Goal: Feedback & Contribution: Submit feedback/report problem

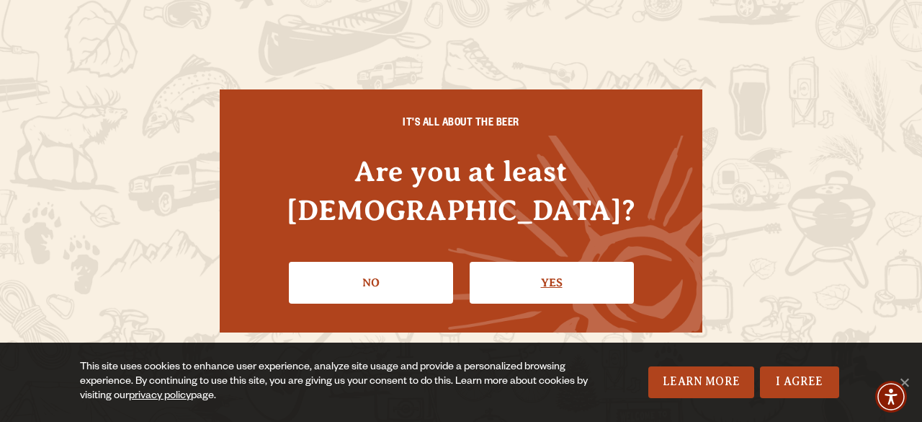
click at [550, 262] on link "Yes" at bounding box center [552, 283] width 164 height 42
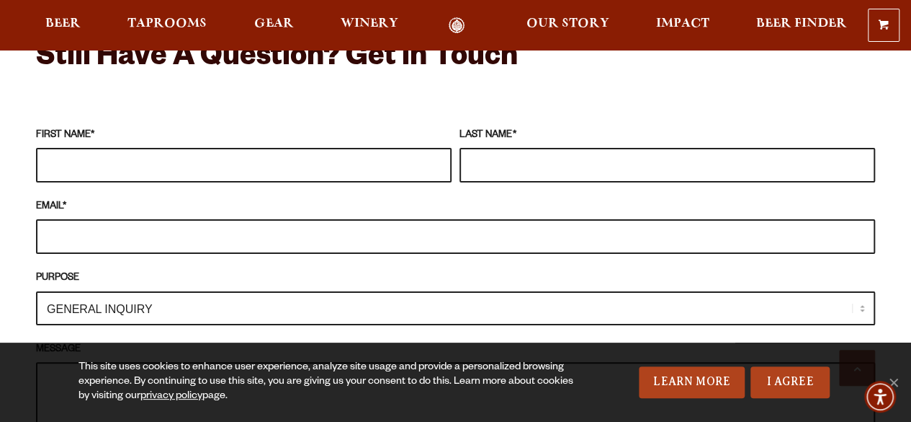
scroll to position [1308, 0]
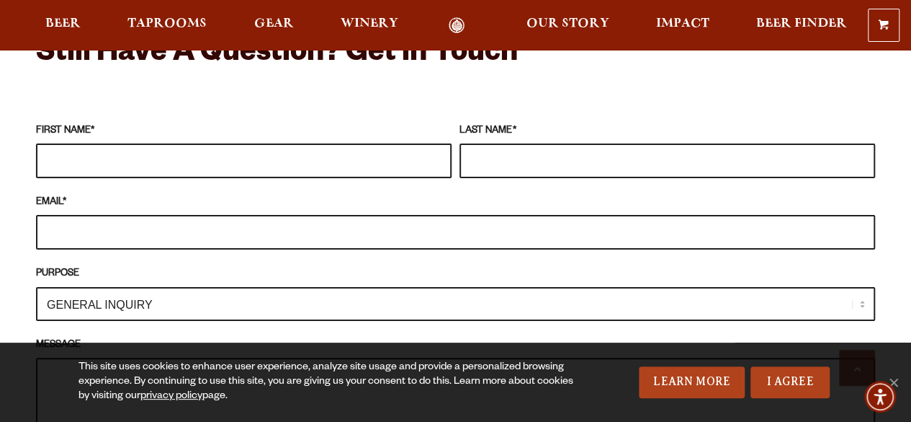
click at [418, 143] on input "FIRST NAME *" at bounding box center [244, 160] width 416 height 35
type input "Milan"
type input "Ivanovic"
type input "obakuba2@gmail.com"
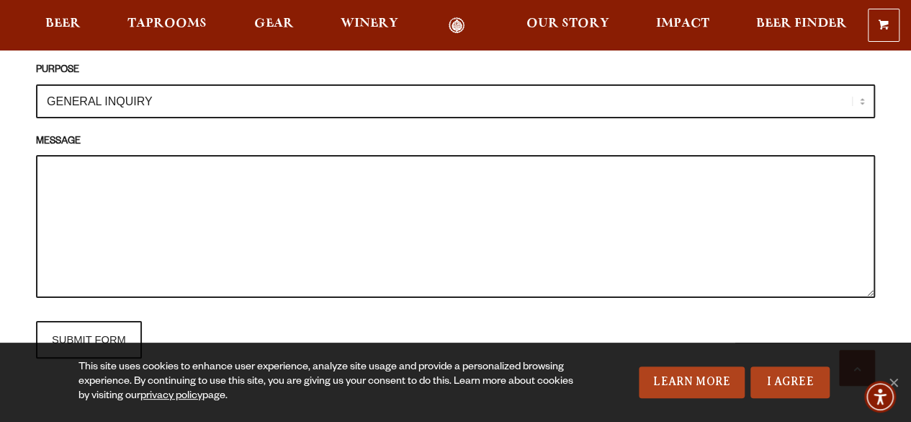
scroll to position [1515, 0]
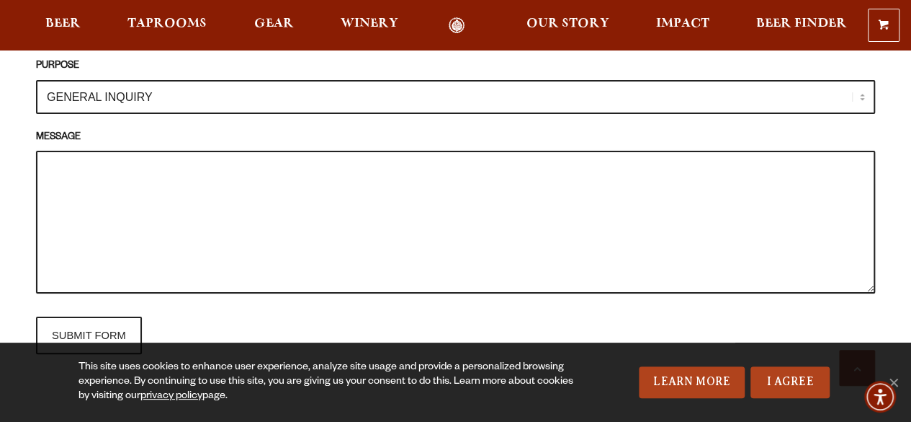
click at [648, 184] on textarea "MESSAGE" at bounding box center [455, 222] width 839 height 143
paste textarea "Dear I am writing to you as a dedicated enthusiast and collector of all things …"
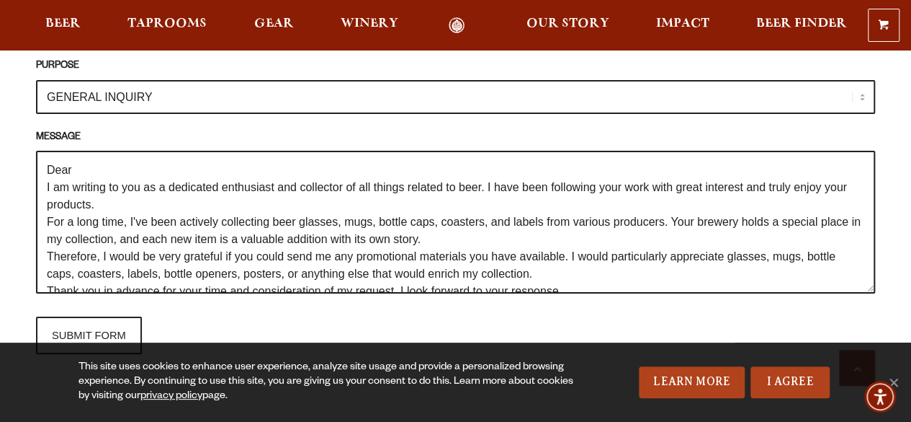
scroll to position [127, 0]
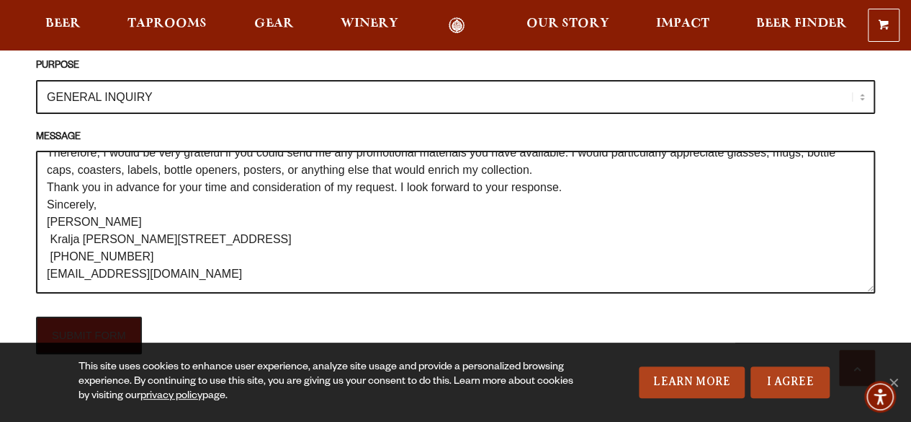
type textarea "Dear I am writing to you as a dedicated enthusiast and collector of all things …"
click at [105, 316] on input "SUBMIT FORM" at bounding box center [89, 334] width 106 height 37
type input "Sending"
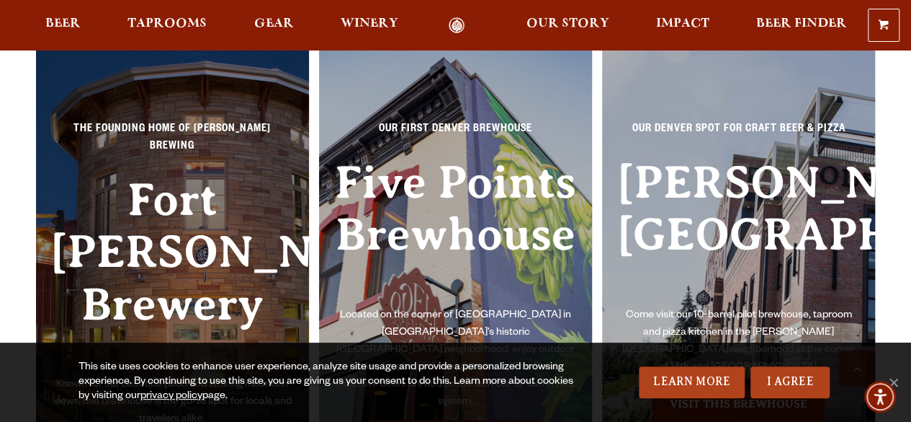
scroll to position [1515, 0]
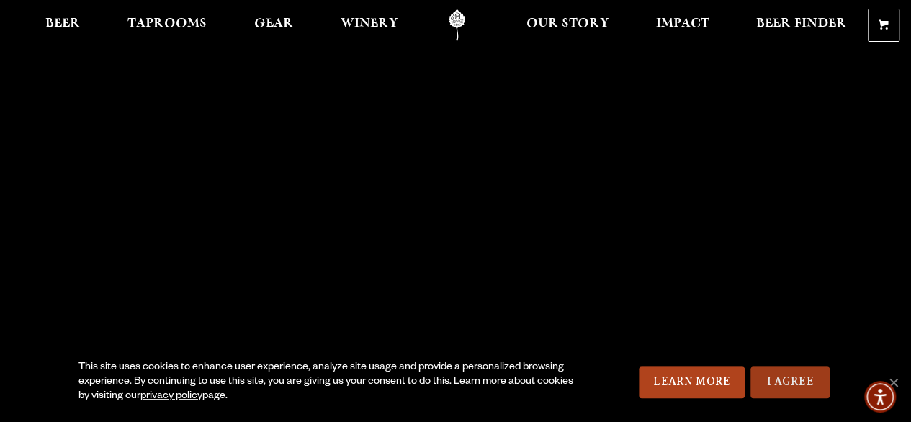
click at [775, 380] on link "I Agree" at bounding box center [790, 382] width 79 height 32
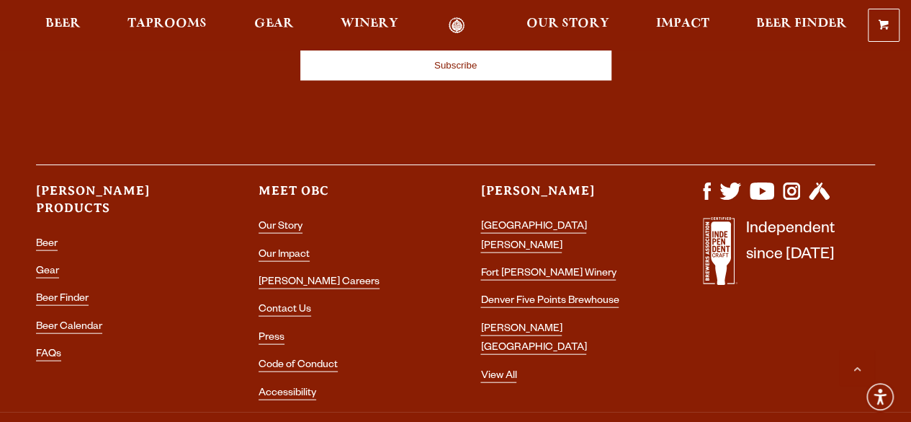
scroll to position [4173, 0]
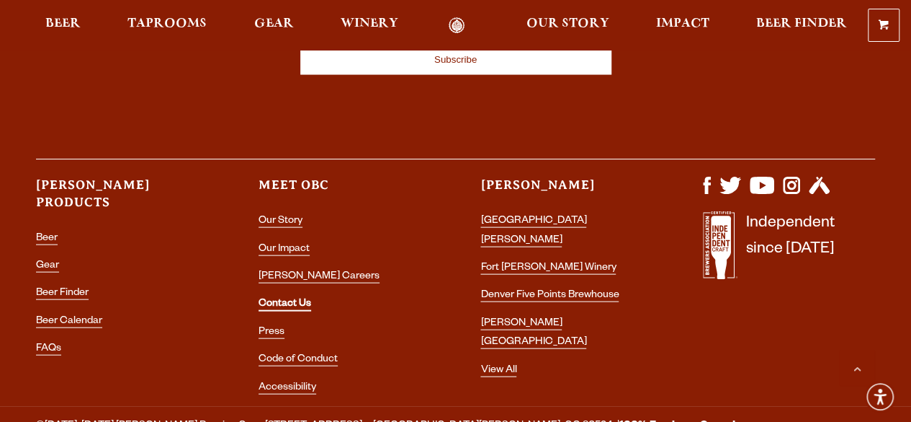
click at [285, 298] on link "Contact Us" at bounding box center [285, 304] width 53 height 13
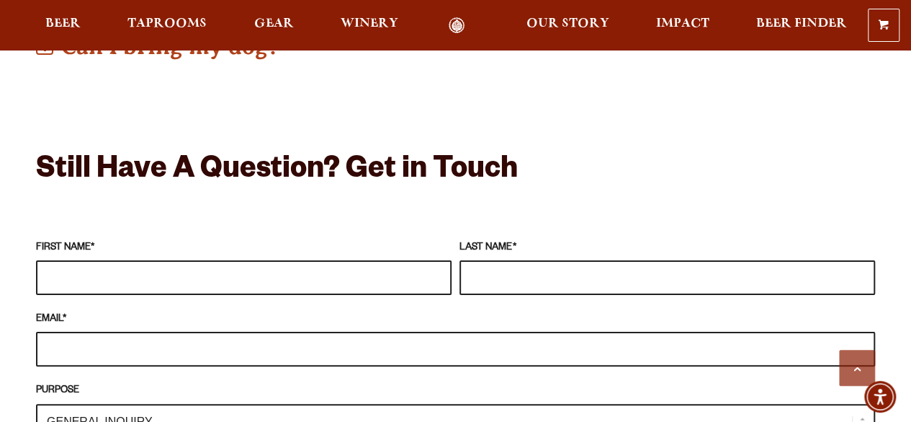
scroll to position [1225, 0]
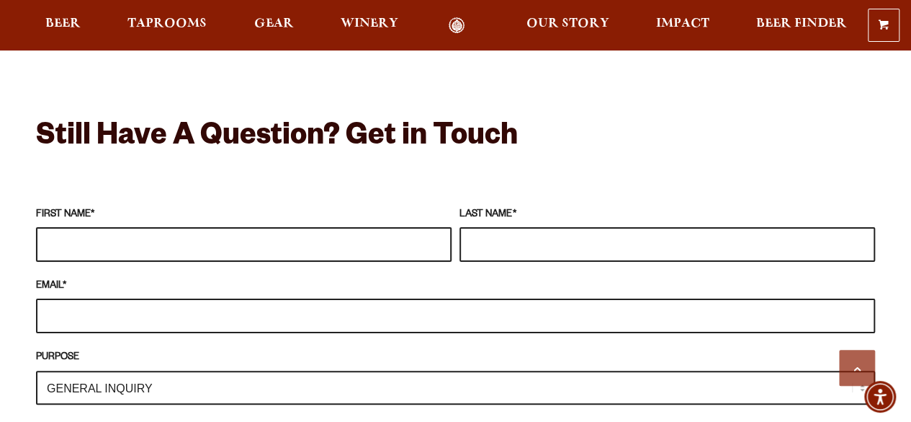
click at [384, 228] on input "FIRST NAME *" at bounding box center [244, 244] width 416 height 35
type input "[GEOGRAPHIC_DATA]"
type input "Ivanovic"
type input "[EMAIL_ADDRESS][DOMAIN_NAME]"
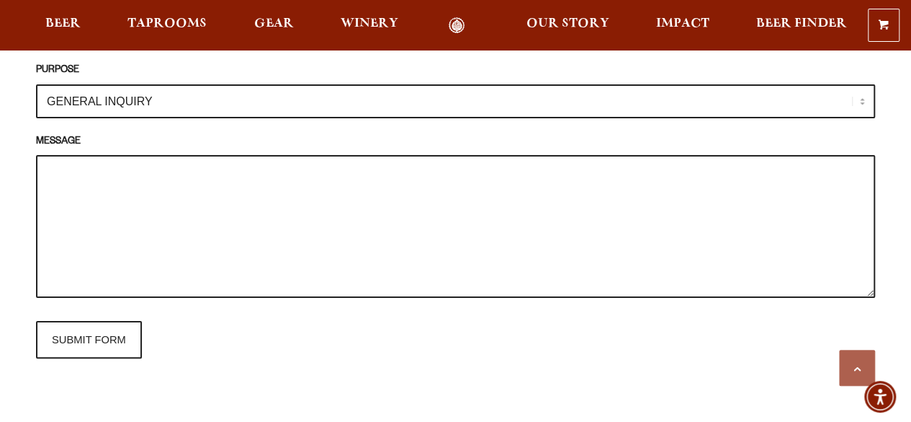
scroll to position [1507, 0]
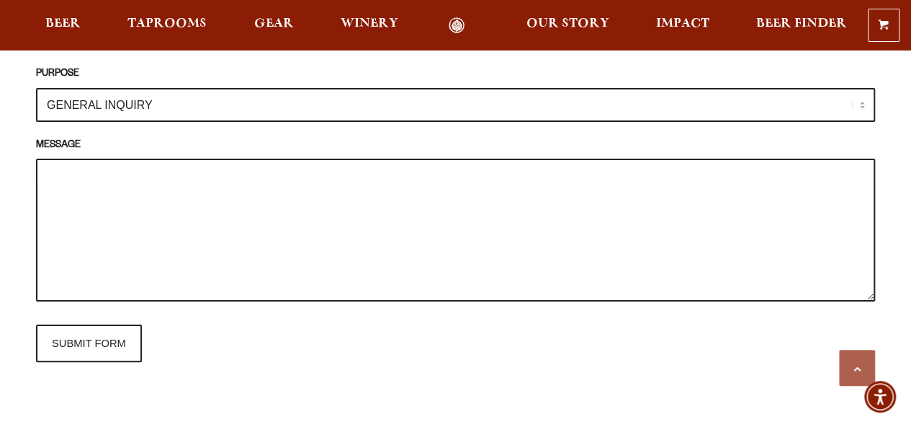
click at [614, 177] on textarea "MESSAGE" at bounding box center [455, 230] width 839 height 143
paste textarea "Dear I am writing to you as a dedicated enthusiast and collector of all things …"
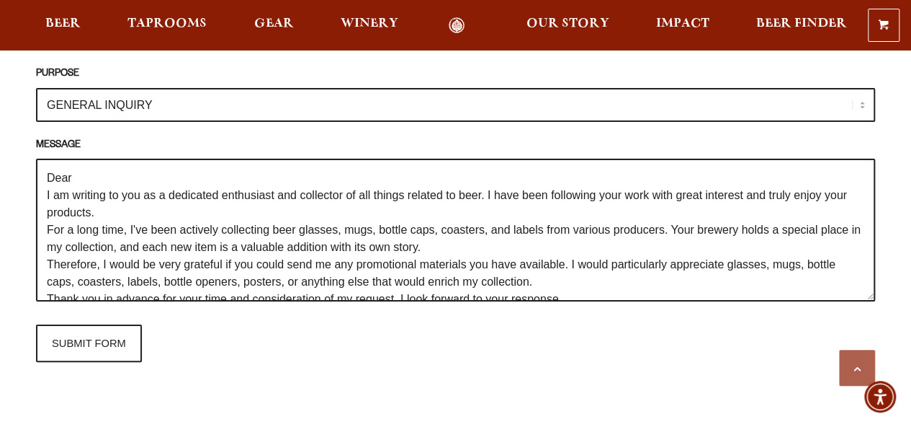
scroll to position [127, 0]
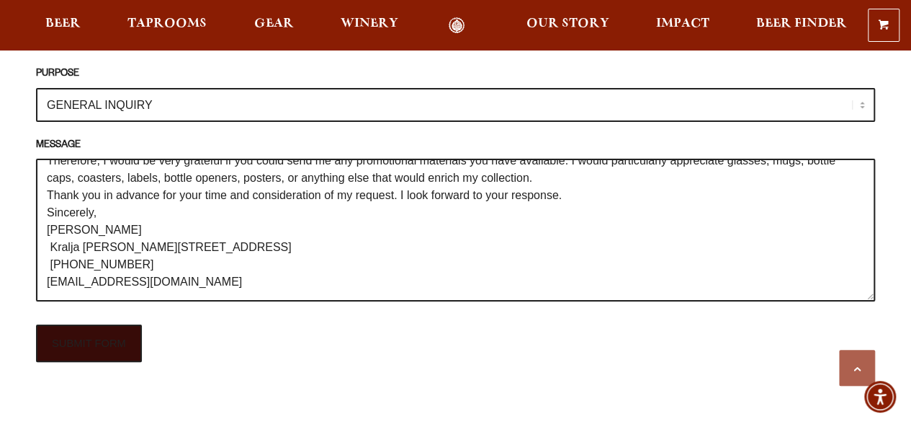
type textarea "Dear I am writing to you as a dedicated enthusiast and collector of all things …"
click at [79, 324] on input "SUBMIT FORM" at bounding box center [89, 342] width 106 height 37
type input "Sending"
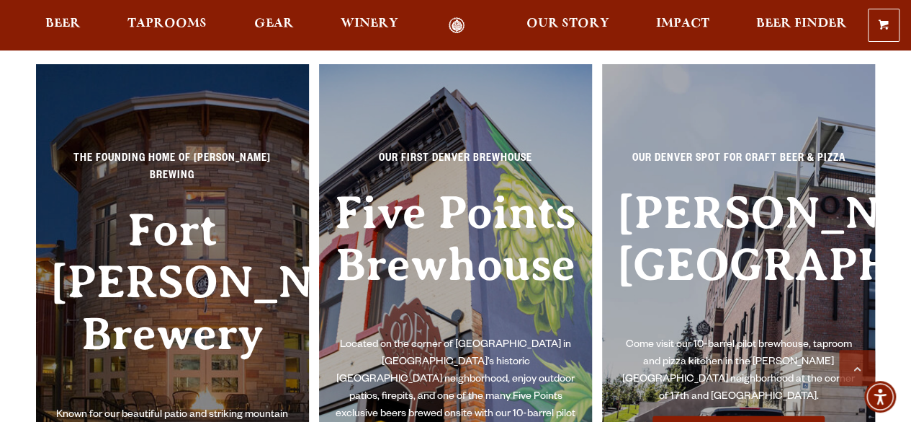
scroll to position [1507, 0]
